Goal: Navigation & Orientation: Go to known website

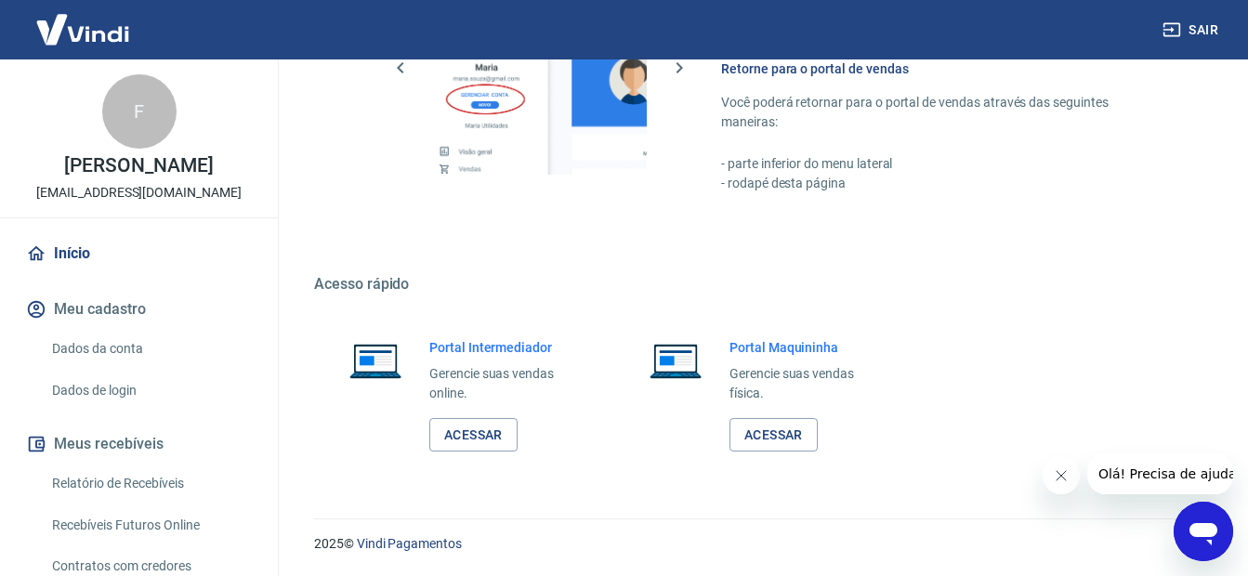
click at [1197, 33] on button "Sair" at bounding box center [1192, 30] width 67 height 34
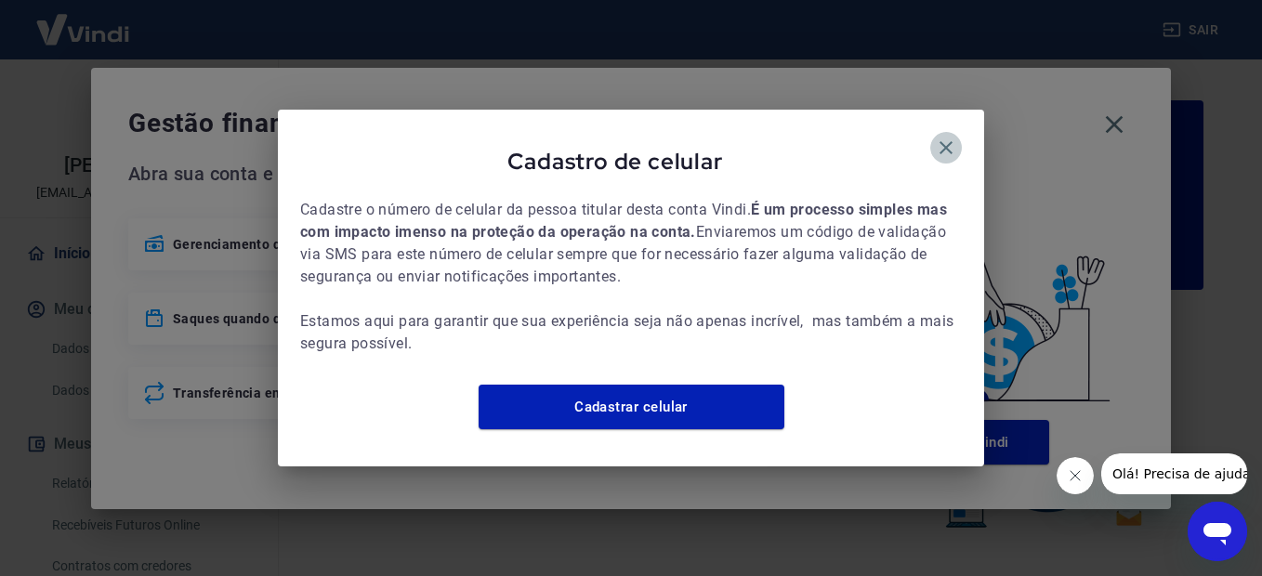
click at [952, 137] on icon "button" at bounding box center [946, 148] width 22 height 22
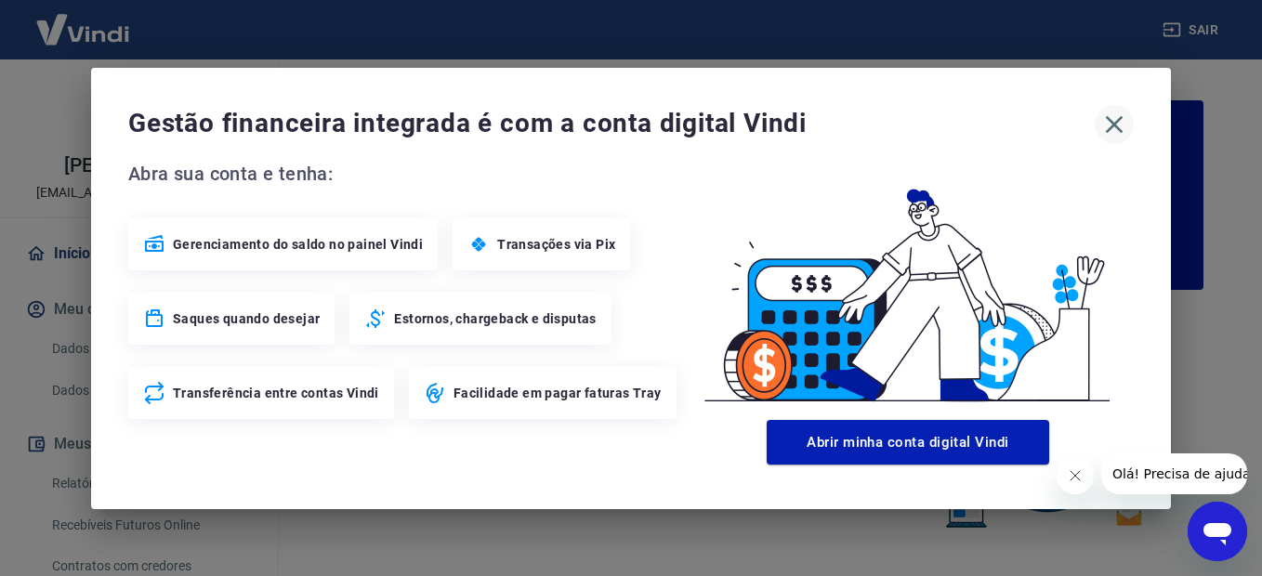
click at [1116, 122] on icon "button" at bounding box center [1115, 124] width 18 height 18
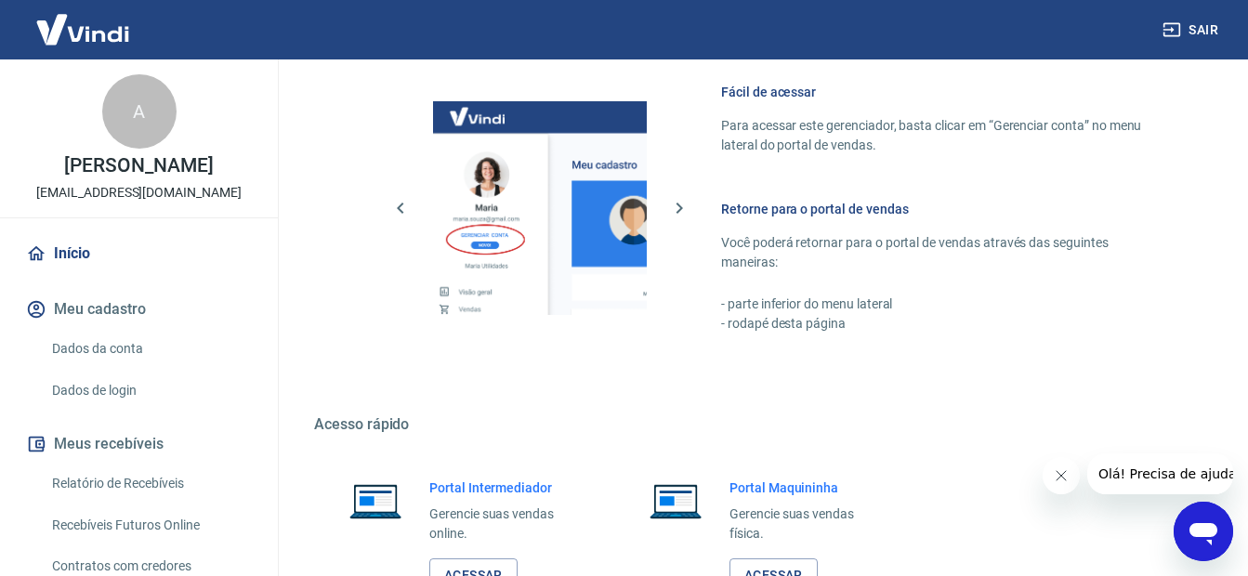
scroll to position [1141, 0]
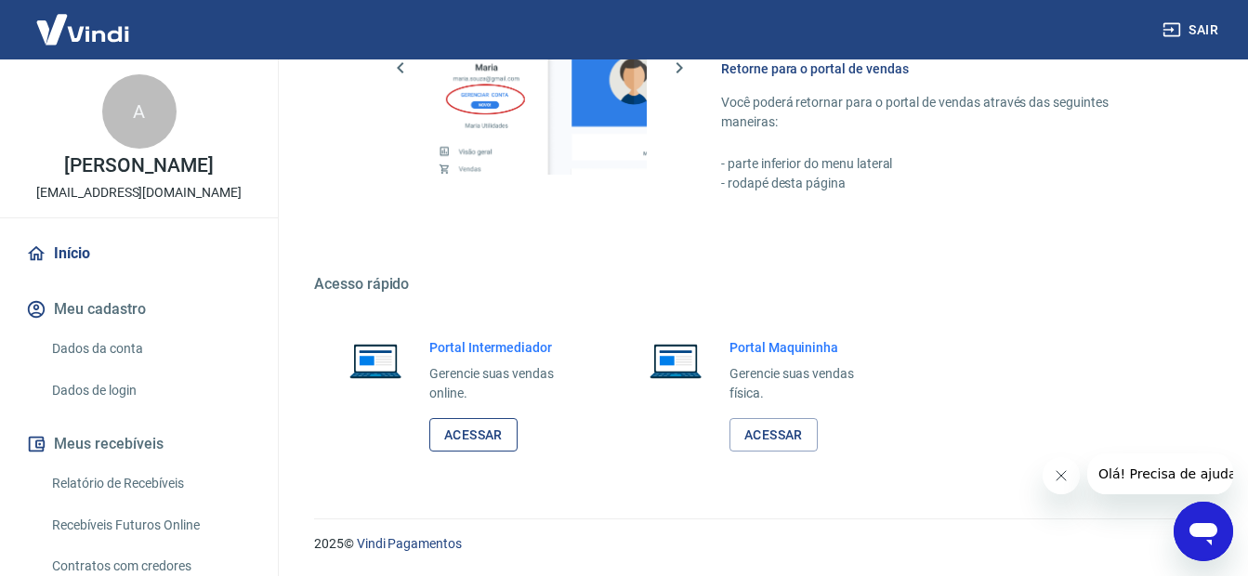
click at [441, 437] on link "Acessar" at bounding box center [473, 435] width 88 height 34
